Goal: Complete application form

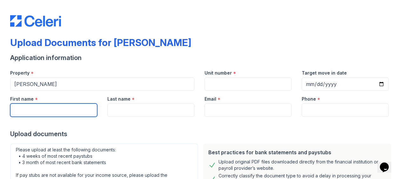
click at [89, 109] on input "First name" at bounding box center [53, 109] width 87 height 13
type input "k"
type input "Keyonna"
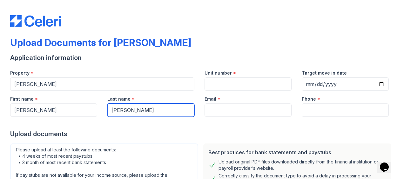
type input "Lyles"
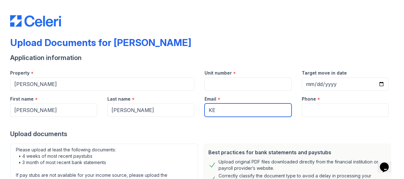
type input "K"
type input "keyonnalyles82@gmail.com"
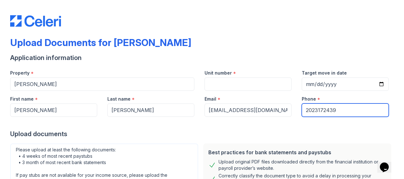
type input "2023172439"
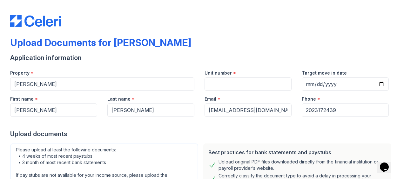
click at [198, 43] on div "Upload Documents for Stella" at bounding box center [201, 45] width 383 height 16
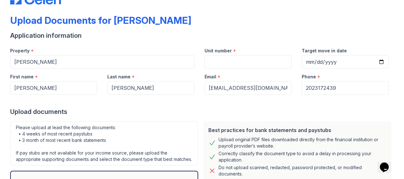
scroll to position [20, 0]
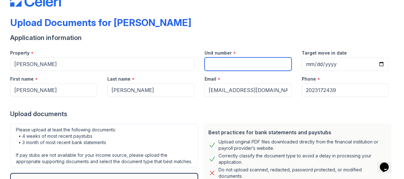
click at [233, 66] on input "Unit number" at bounding box center [247, 63] width 87 height 13
type input "509"
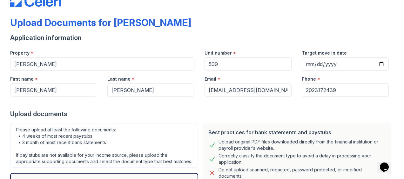
click at [394, 105] on div "Upload Documents for Stella Application information Property * Stella Unit numb…" at bounding box center [202, 69] width 404 height 179
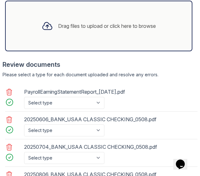
scroll to position [430, 0]
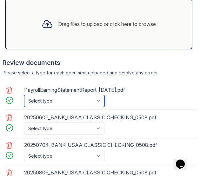
click at [99, 100] on select "Select type Paystub Bank Statement Offer Letter Tax Documents Benefit Award Let…" at bounding box center [64, 101] width 80 height 12
select select "paystub"
click at [24, 95] on select "Select type Paystub Bank Statement Offer Letter Tax Documents Benefit Award Let…" at bounding box center [64, 101] width 80 height 12
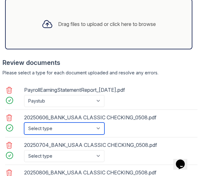
click at [98, 126] on select "Select type Paystub Bank Statement Offer Letter Tax Documents Benefit Award Let…" at bounding box center [64, 129] width 80 height 12
select select "bank_statement"
click at [24, 123] on select "Select type Paystub Bank Statement Offer Letter Tax Documents Benefit Award Let…" at bounding box center [64, 129] width 80 height 12
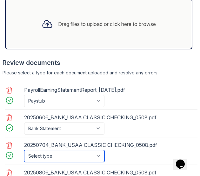
click at [95, 155] on select "Select type Paystub Bank Statement Offer Letter Tax Documents Benefit Award Let…" at bounding box center [64, 156] width 80 height 12
select select "bank_statement"
click at [24, 150] on select "Select type Paystub Bank Statement Offer Letter Tax Documents Benefit Award Let…" at bounding box center [64, 156] width 80 height 12
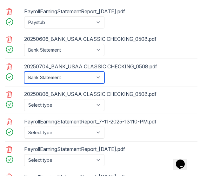
scroll to position [514, 0]
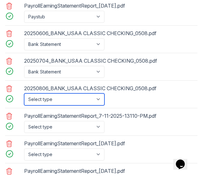
click at [97, 97] on select "Select type Paystub Bank Statement Offer Letter Tax Documents Benefit Award Let…" at bounding box center [64, 100] width 80 height 12
select select "bank_statement"
click at [24, 94] on select "Select type Paystub Bank Statement Offer Letter Tax Documents Benefit Award Let…" at bounding box center [64, 100] width 80 height 12
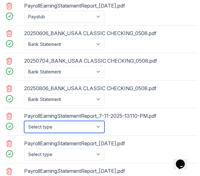
click at [83, 125] on select "Select type Paystub Bank Statement Offer Letter Tax Documents Benefit Award Let…" at bounding box center [64, 127] width 80 height 12
select select "paystub"
click at [24, 121] on select "Select type Paystub Bank Statement Offer Letter Tax Documents Benefit Award Let…" at bounding box center [64, 127] width 80 height 12
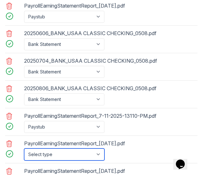
click at [73, 151] on select "Select type Paystub Bank Statement Offer Letter Tax Documents Benefit Award Let…" at bounding box center [64, 155] width 80 height 12
select select "paystub"
click at [24, 149] on select "Select type Paystub Bank Statement Offer Letter Tax Documents Benefit Award Let…" at bounding box center [64, 155] width 80 height 12
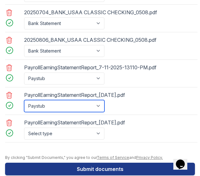
scroll to position [571, 0]
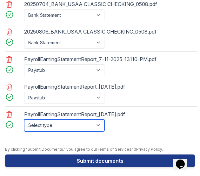
click at [70, 123] on select "Select type Paystub Bank Statement Offer Letter Tax Documents Benefit Award Let…" at bounding box center [64, 126] width 80 height 12
select select "paystub"
click at [24, 120] on select "Select type Paystub Bank Statement Offer Letter Tax Documents Benefit Award Let…" at bounding box center [64, 126] width 80 height 12
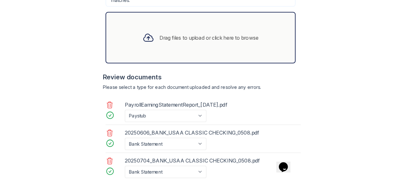
scroll to position [296, 0]
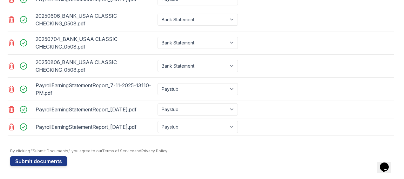
click at [49, 163] on button "Submit documents" at bounding box center [38, 161] width 57 height 10
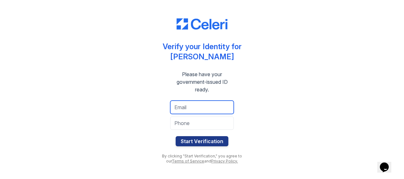
click at [183, 112] on input "email" at bounding box center [201, 107] width 63 height 13
type input "keyonnalyles82@gmail.com"
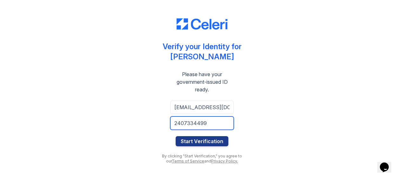
click at [211, 126] on input "2407334499" at bounding box center [201, 122] width 63 height 13
type input "2"
type input "2023172439"
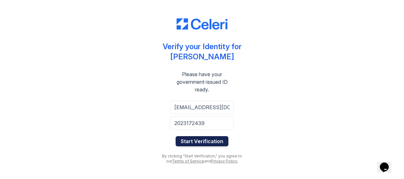
click at [213, 138] on button "Start Verification" at bounding box center [201, 141] width 53 height 10
